Goal: Task Accomplishment & Management: Manage account settings

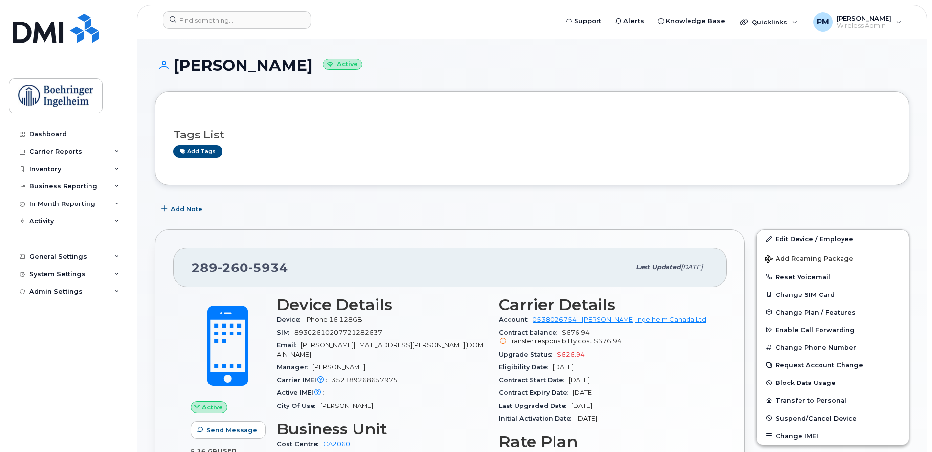
scroll to position [98, 0]
click at [845, 231] on link "Edit Device / Employee" at bounding box center [833, 239] width 152 height 18
drag, startPoint x: 596, startPoint y: 343, endPoint x: 625, endPoint y: 339, distance: 29.0
click at [625, 339] on div "Transfer responsibility cost $676.94" at bounding box center [604, 341] width 210 height 9
copy span "676.94"
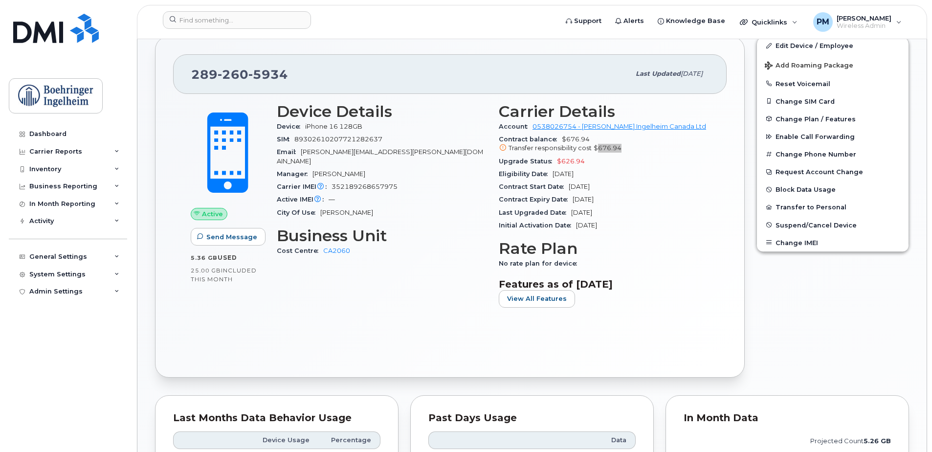
scroll to position [196, 0]
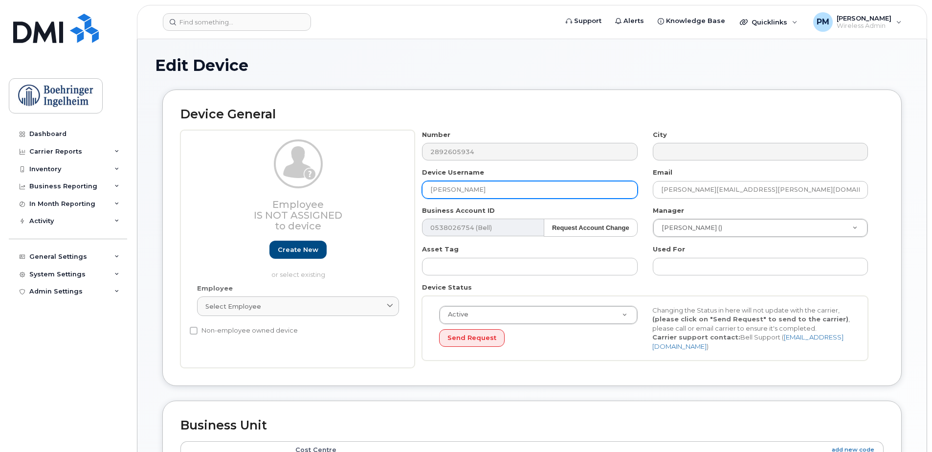
drag, startPoint x: 518, startPoint y: 185, endPoint x: 355, endPoint y: 186, distance: 163.3
click at [355, 186] on div "Employee Is not assigned to device Create new or select existing Employee Selec…" at bounding box center [531, 249] width 703 height 238
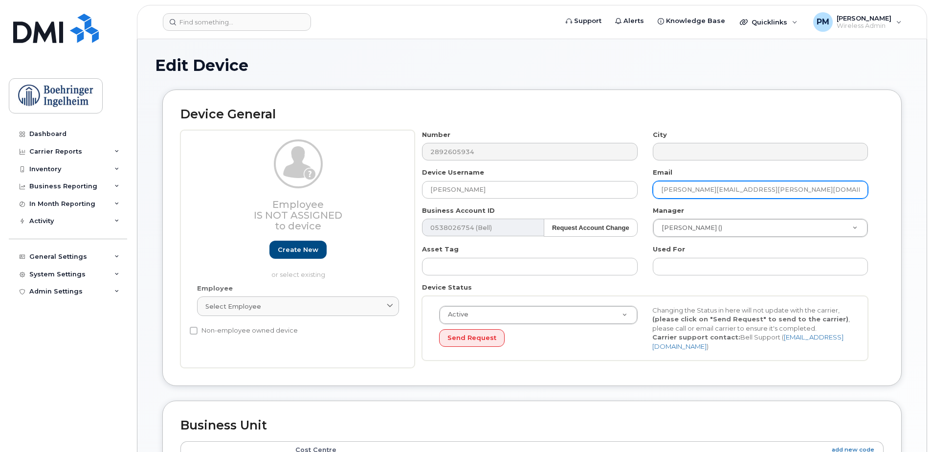
drag, startPoint x: 849, startPoint y: 180, endPoint x: 648, endPoint y: 194, distance: 201.8
click at [648, 194] on div "Email [PERSON_NAME][EMAIL_ADDRESS][PERSON_NAME][DOMAIN_NAME]" at bounding box center [760, 183] width 230 height 31
